Goal: Check status

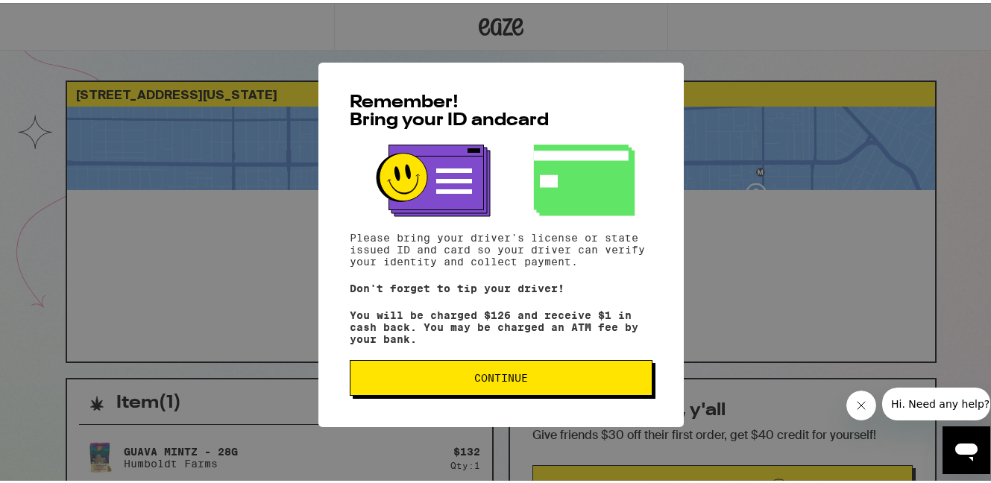
click at [474, 379] on span "Continue" at bounding box center [501, 375] width 54 height 10
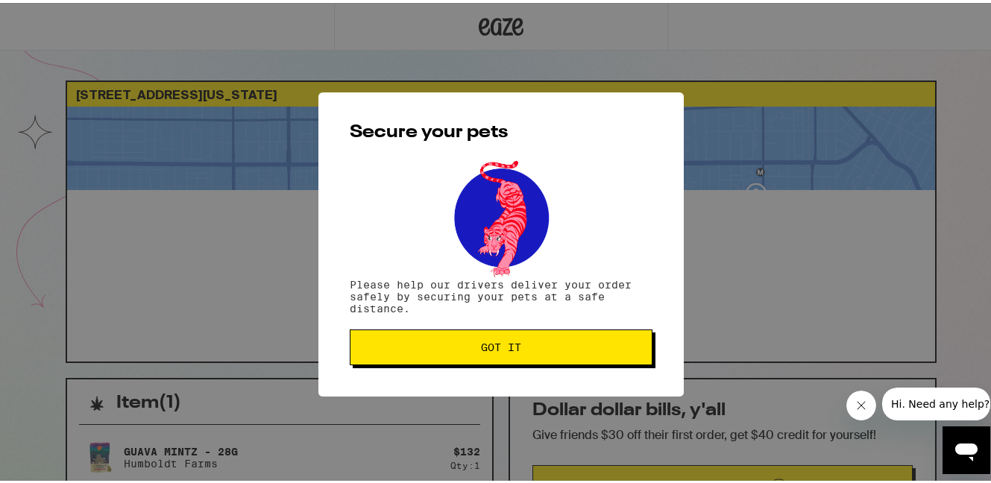
click at [507, 357] on button "Got it" at bounding box center [501, 345] width 303 height 36
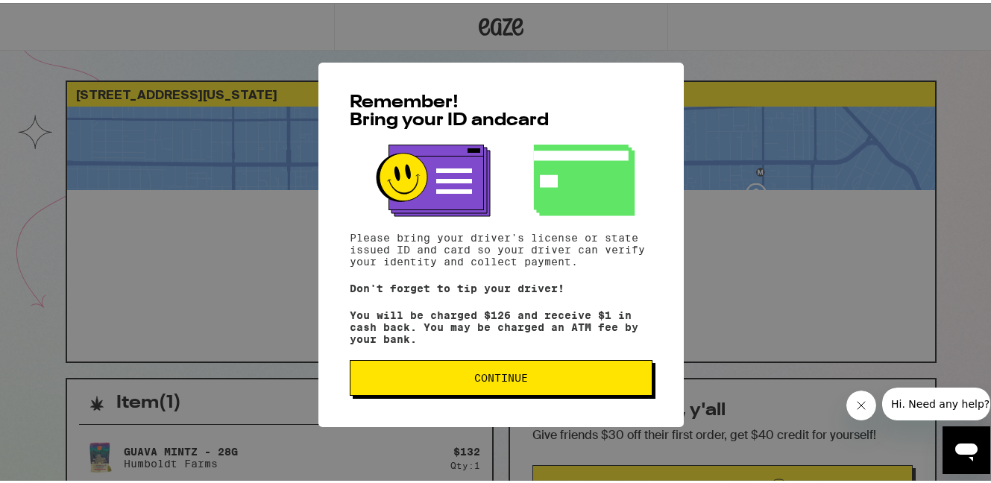
click at [523, 386] on button "Continue" at bounding box center [501, 375] width 303 height 36
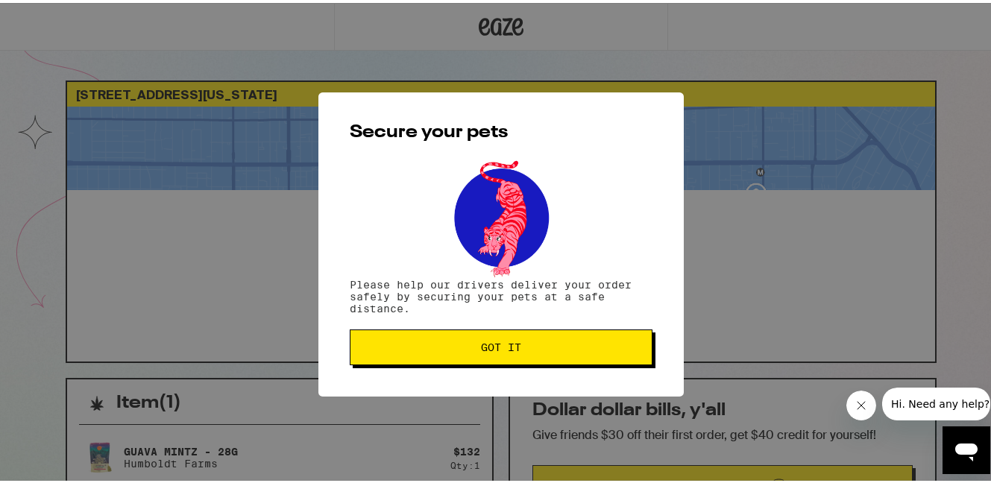
click at [520, 356] on button "Got it" at bounding box center [501, 345] width 303 height 36
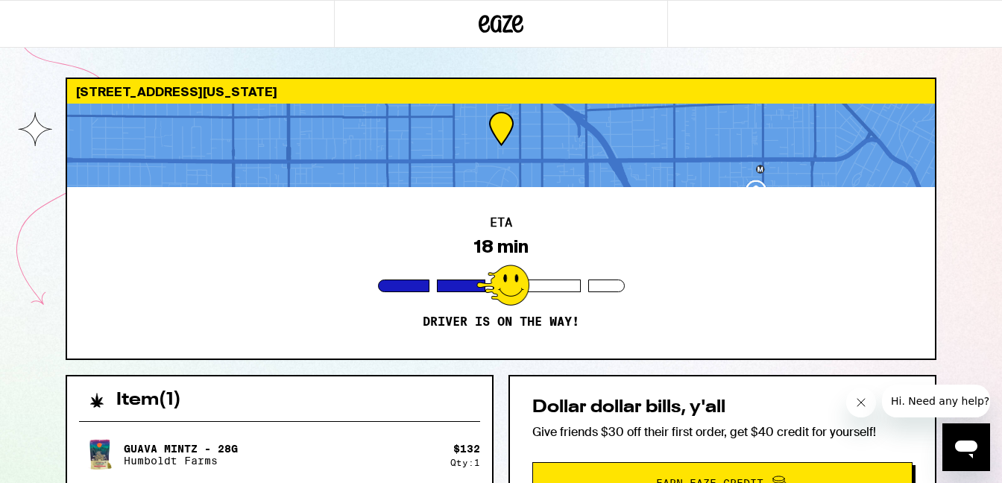
click at [942, 220] on div "[STREET_ADDRESS][US_STATE] ETA 18 min Driver is on the way! Item ( 1 ) Guava [P…" at bounding box center [501, 446] width 895 height 736
click at [48, 279] on div "[STREET_ADDRESS][US_STATE] ETA 18 min Driver is on the way! Item ( 1 ) Guava [P…" at bounding box center [501, 406] width 1002 height 813
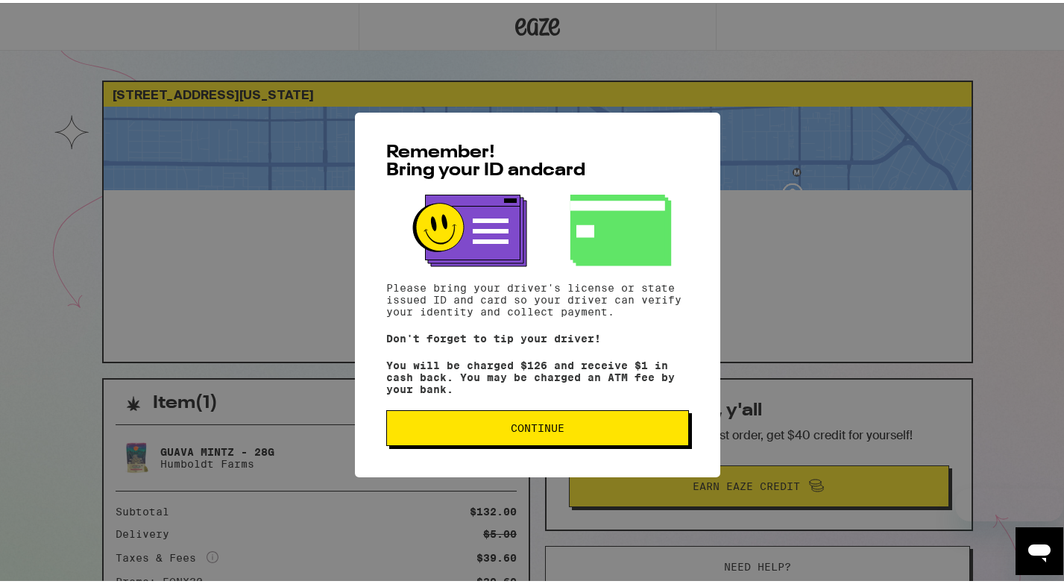
click at [545, 430] on span "Continue" at bounding box center [538, 425] width 54 height 10
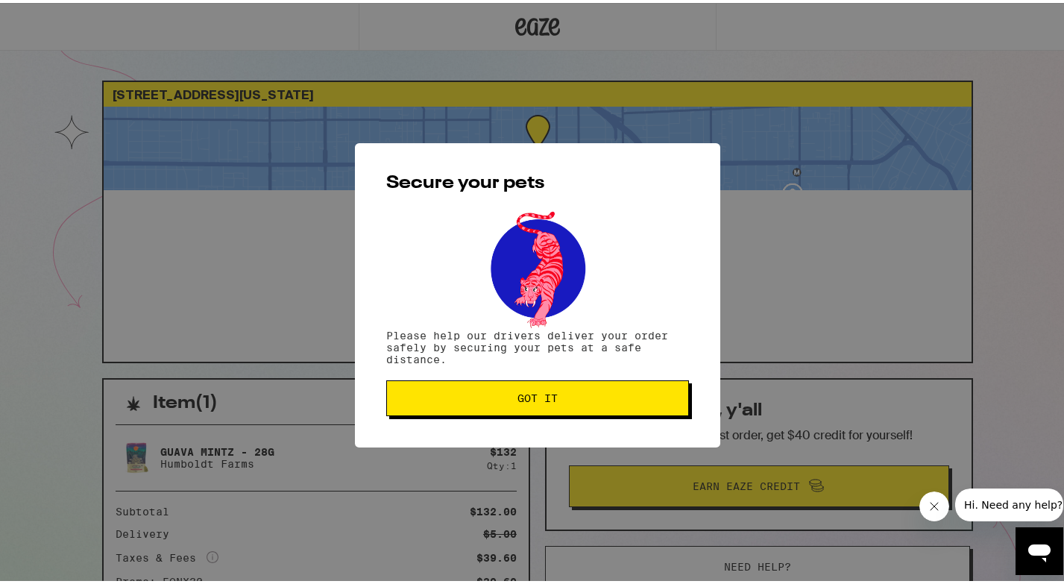
click at [591, 408] on button "Got it" at bounding box center [537, 395] width 303 height 36
